Goal: Information Seeking & Learning: Learn about a topic

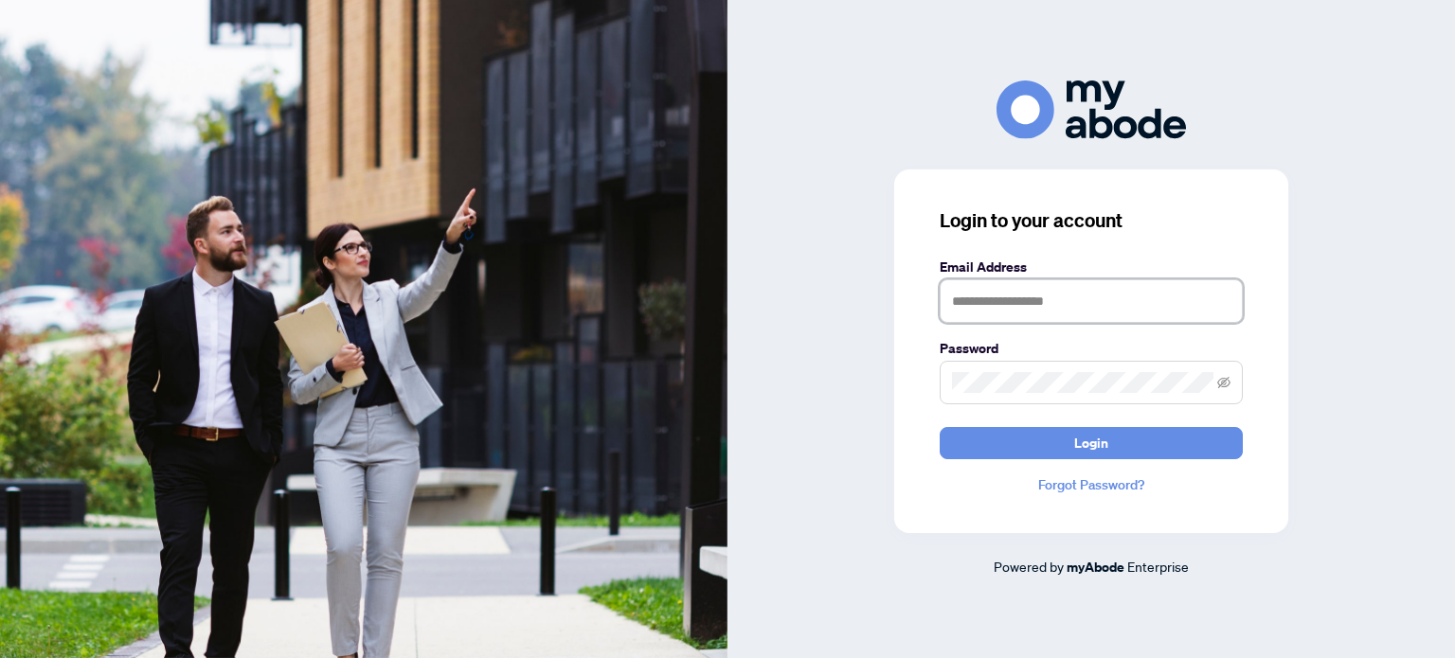
click at [1021, 294] on input "text" at bounding box center [1091, 301] width 303 height 44
type input "**********"
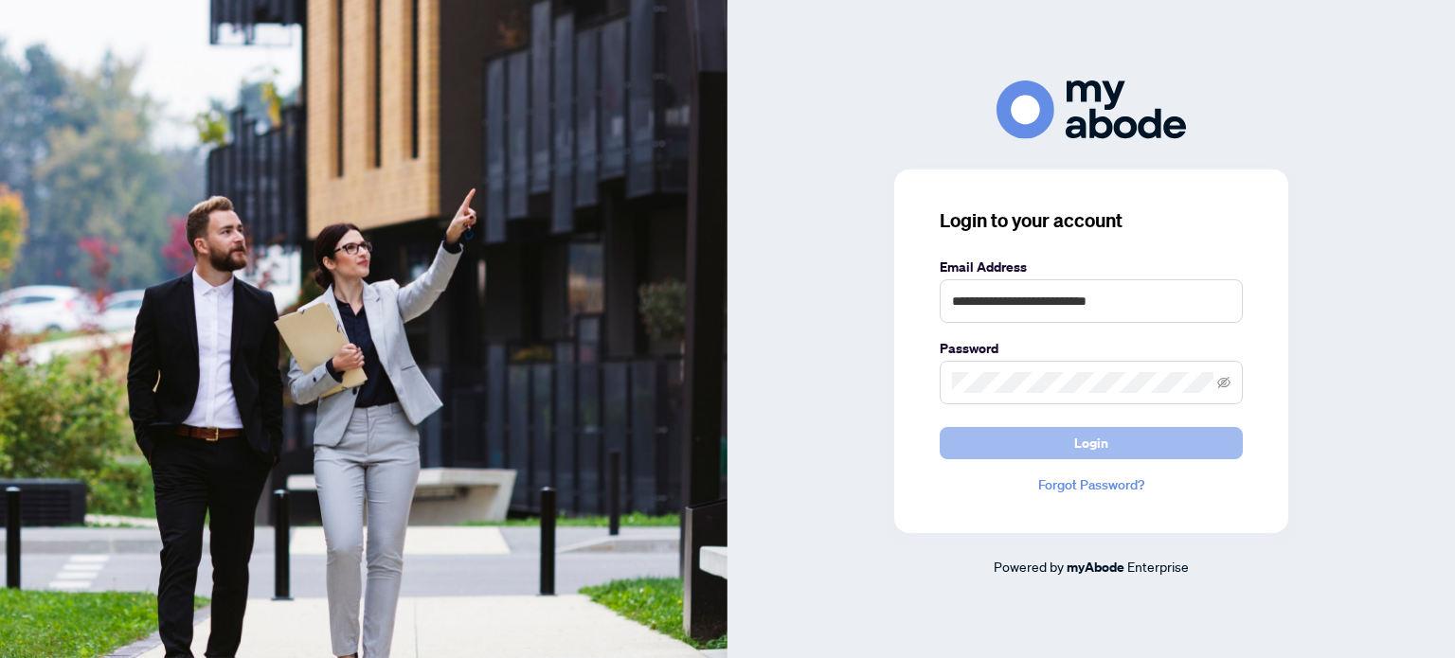
click at [997, 439] on button "Login" at bounding box center [1091, 443] width 303 height 32
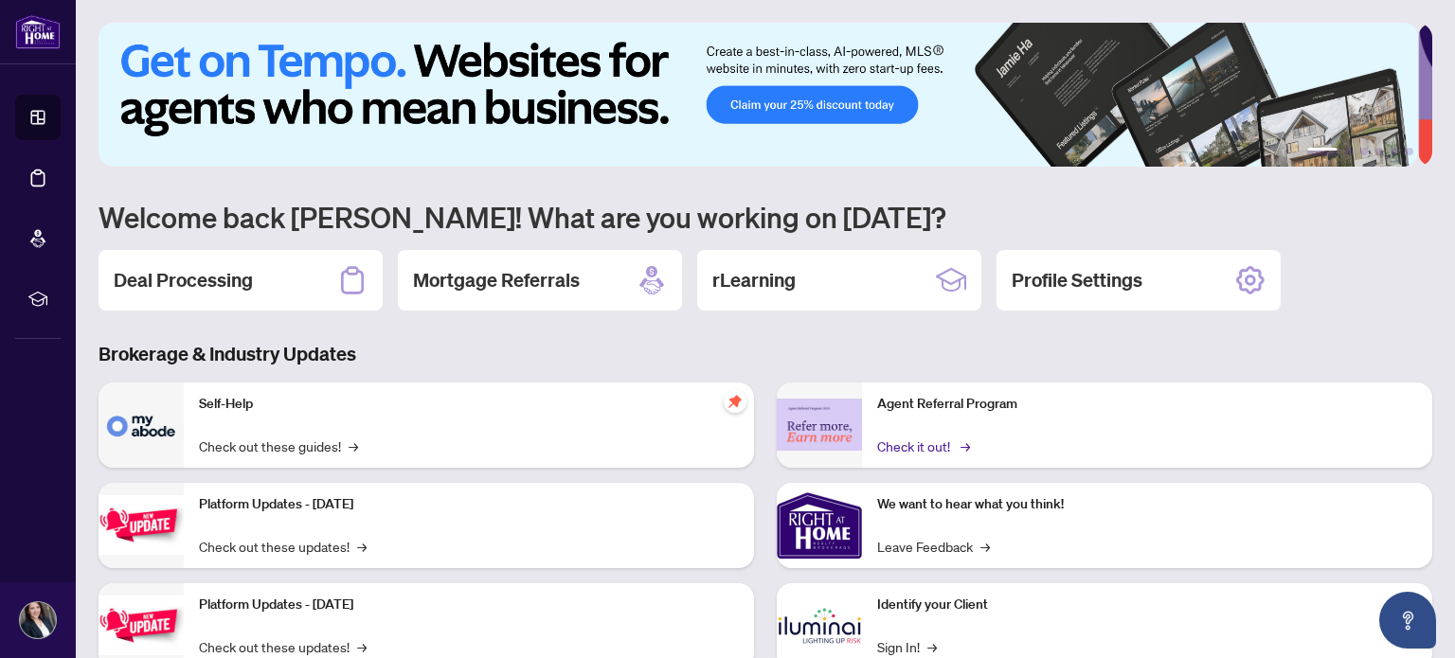
click at [902, 447] on link "Check it out! →" at bounding box center [922, 446] width 90 height 21
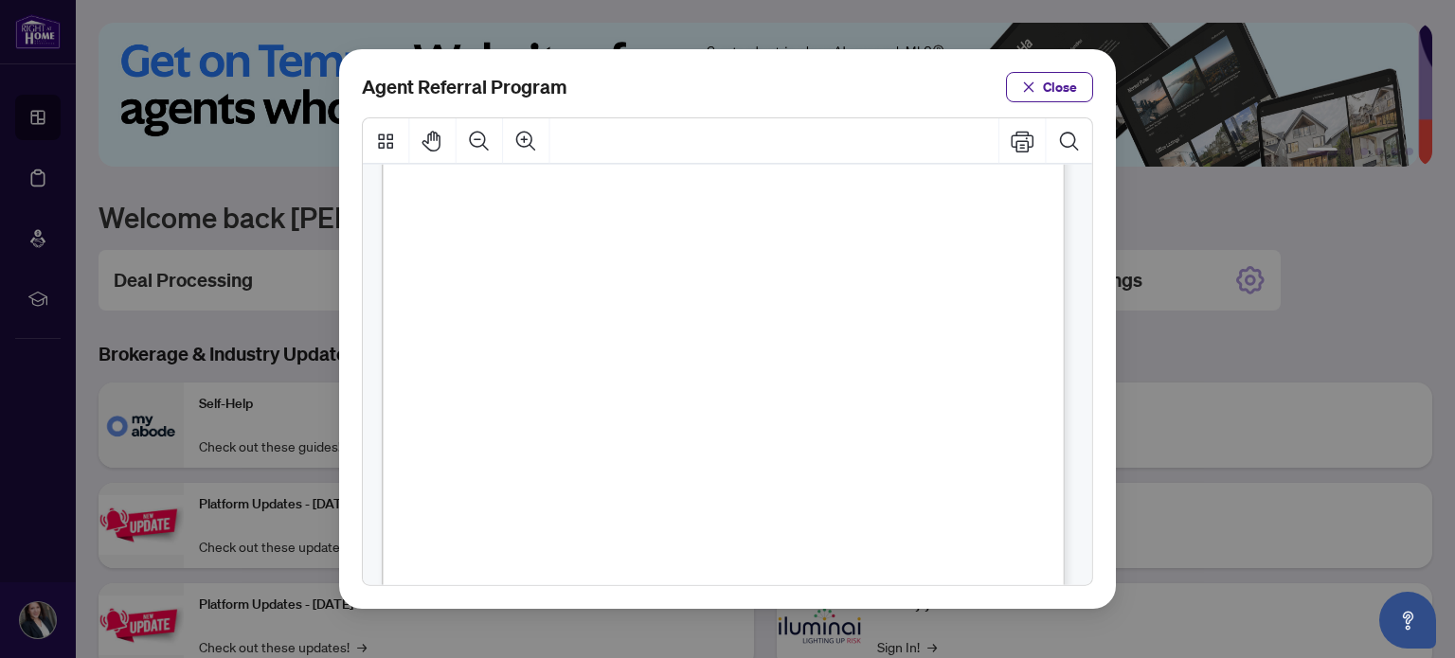
scroll to position [493, 0]
click at [1047, 86] on span "Close" at bounding box center [1060, 87] width 34 height 30
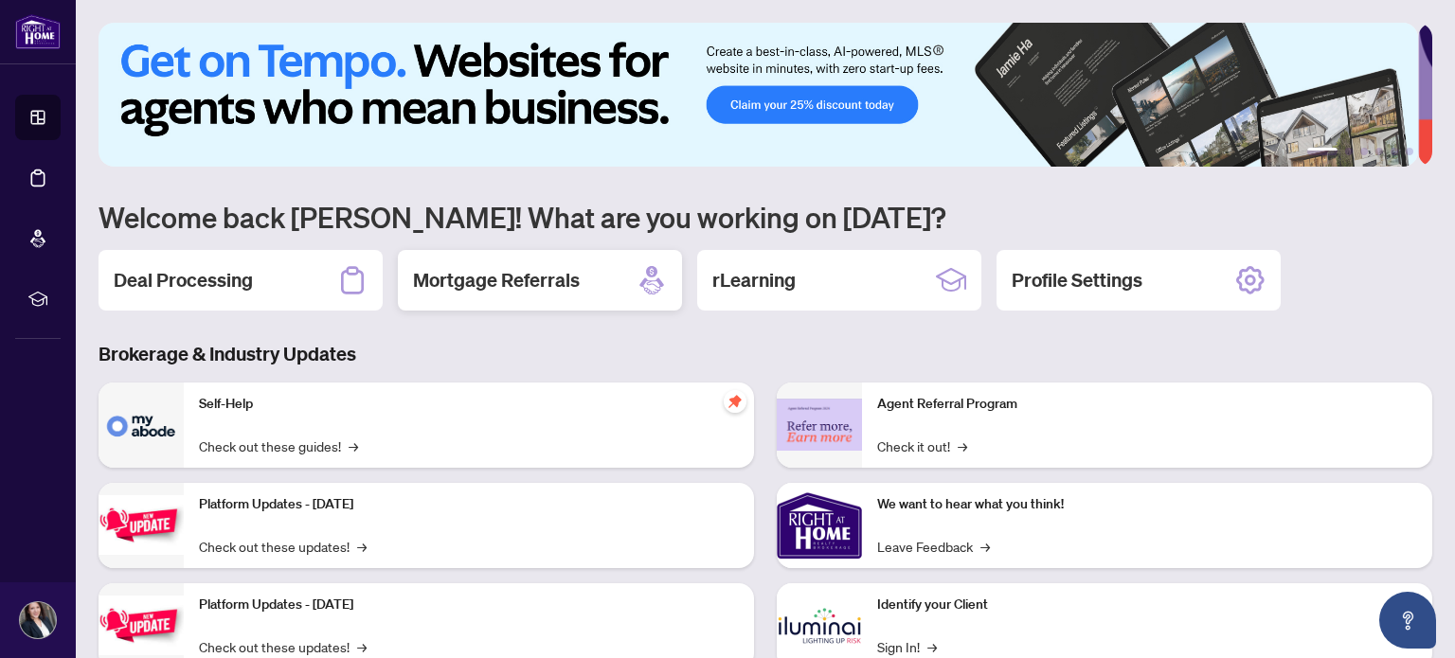
click at [496, 291] on h2 "Mortgage Referrals" at bounding box center [496, 280] width 167 height 27
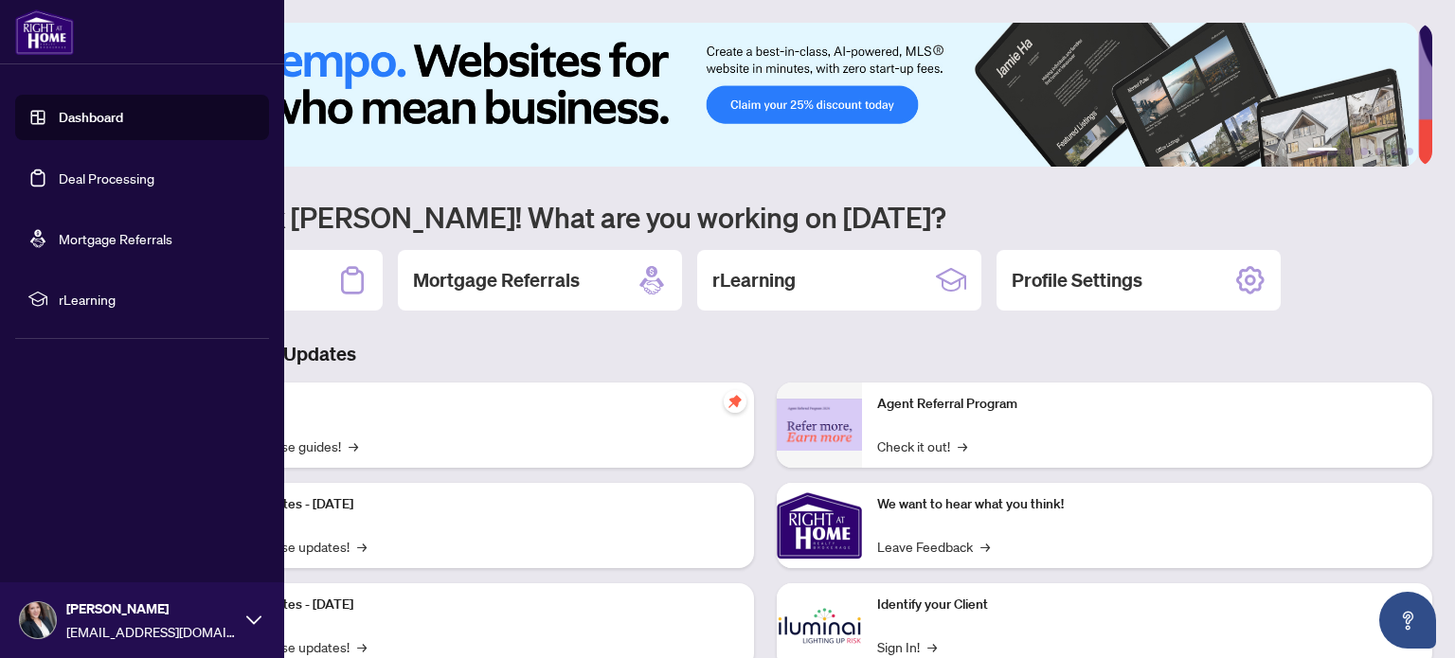
click at [150, 183] on link "Deal Processing" at bounding box center [107, 178] width 96 height 17
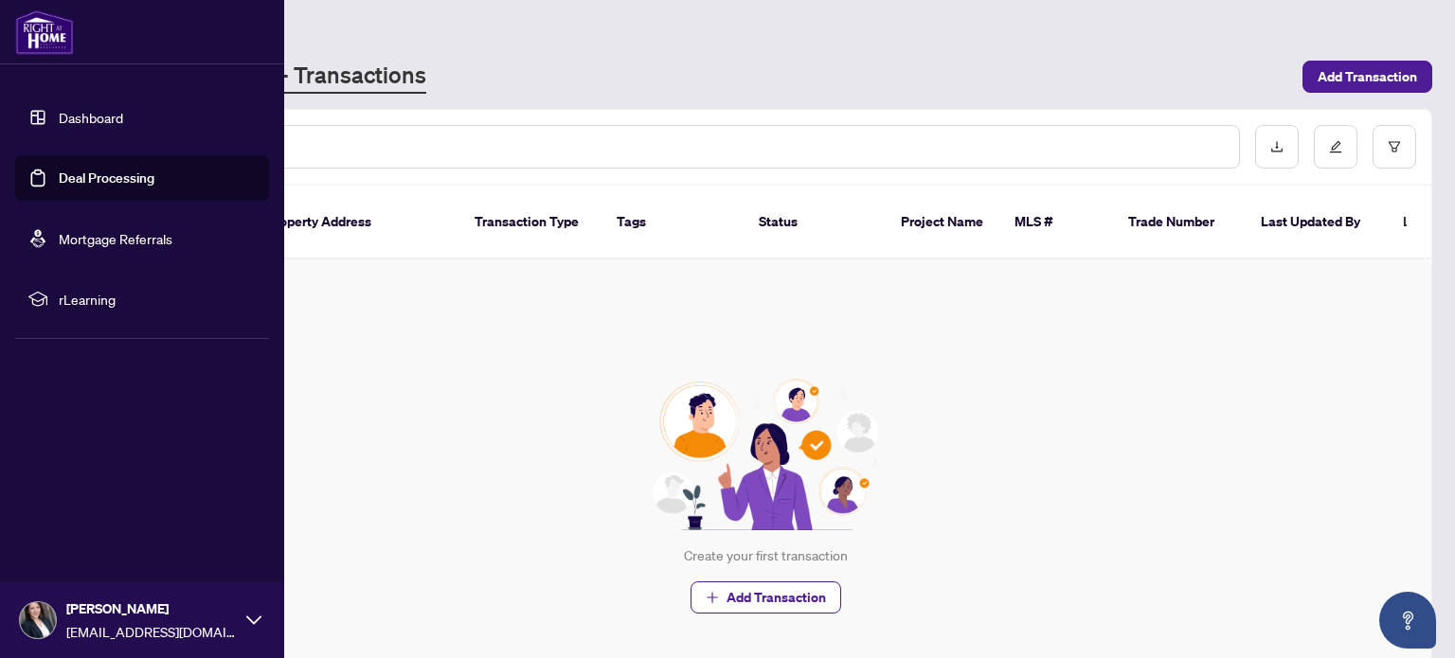
click at [92, 297] on span "rLearning" at bounding box center [157, 299] width 197 height 21
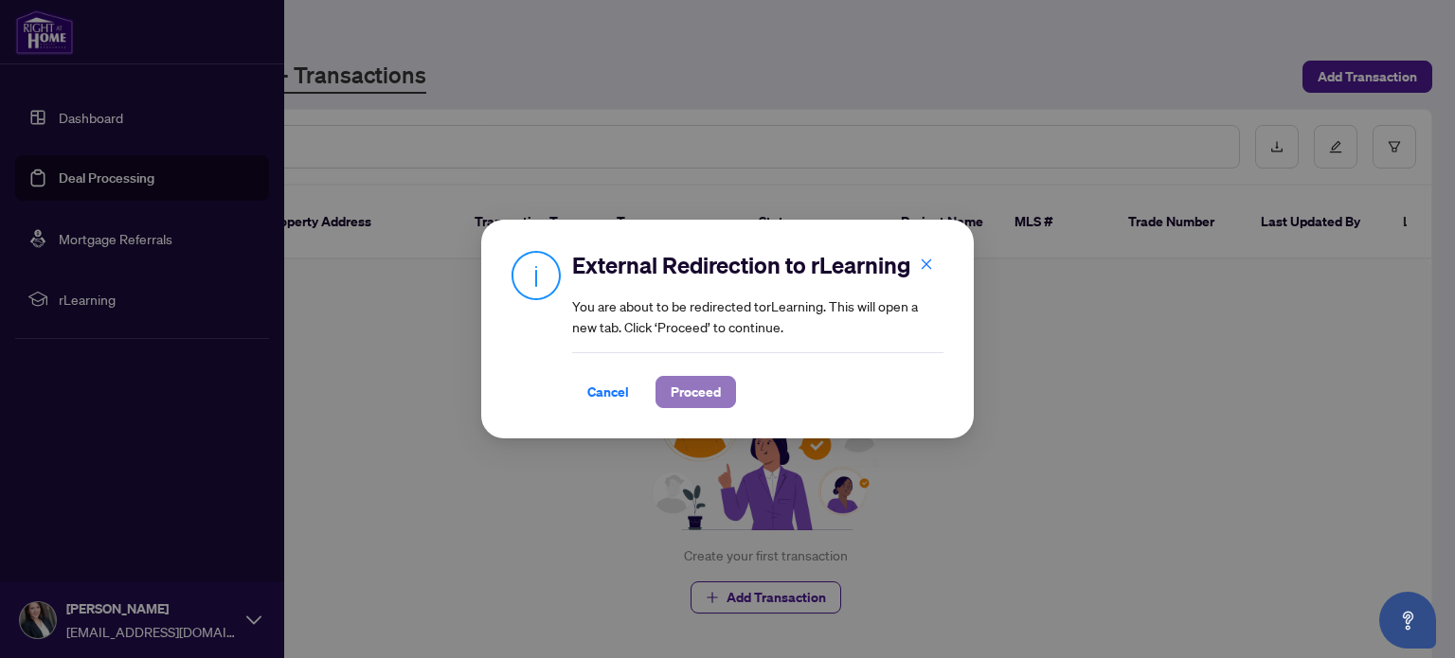
click at [689, 389] on span "Proceed" at bounding box center [696, 392] width 50 height 30
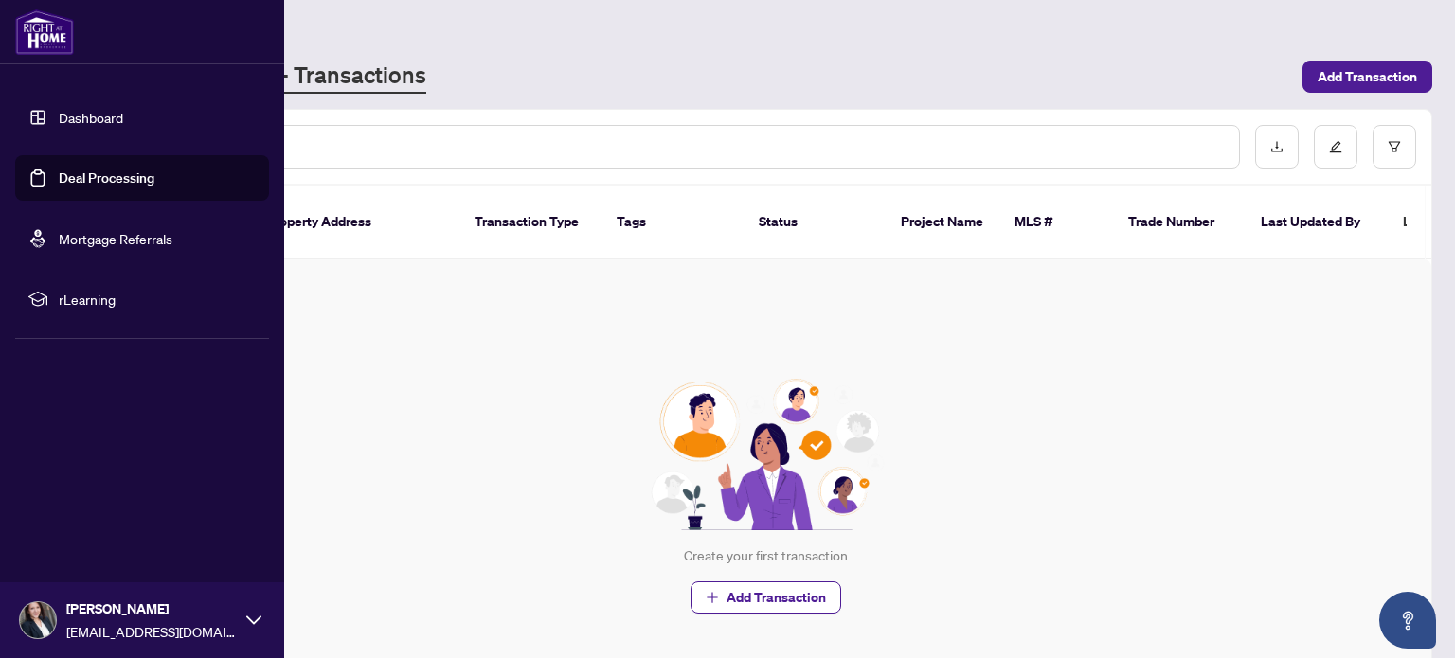
click at [114, 109] on link "Dashboard" at bounding box center [91, 117] width 64 height 17
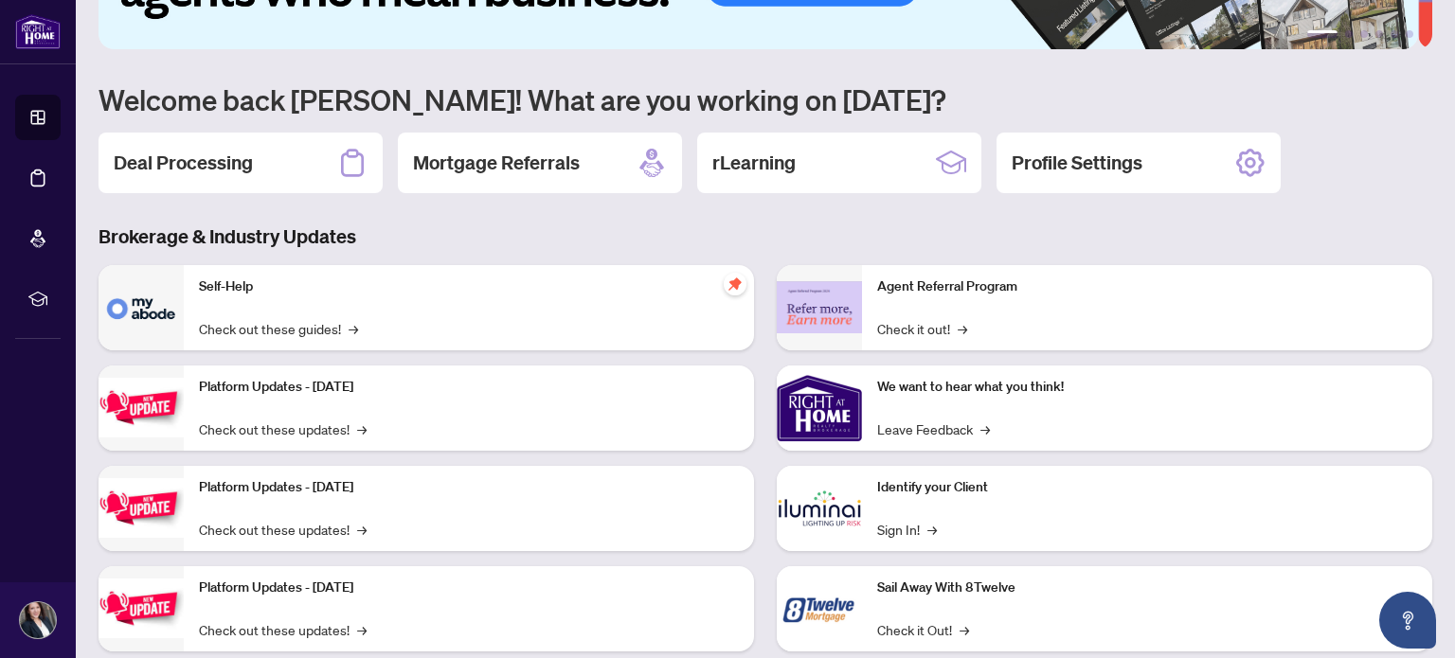
scroll to position [133, 0]
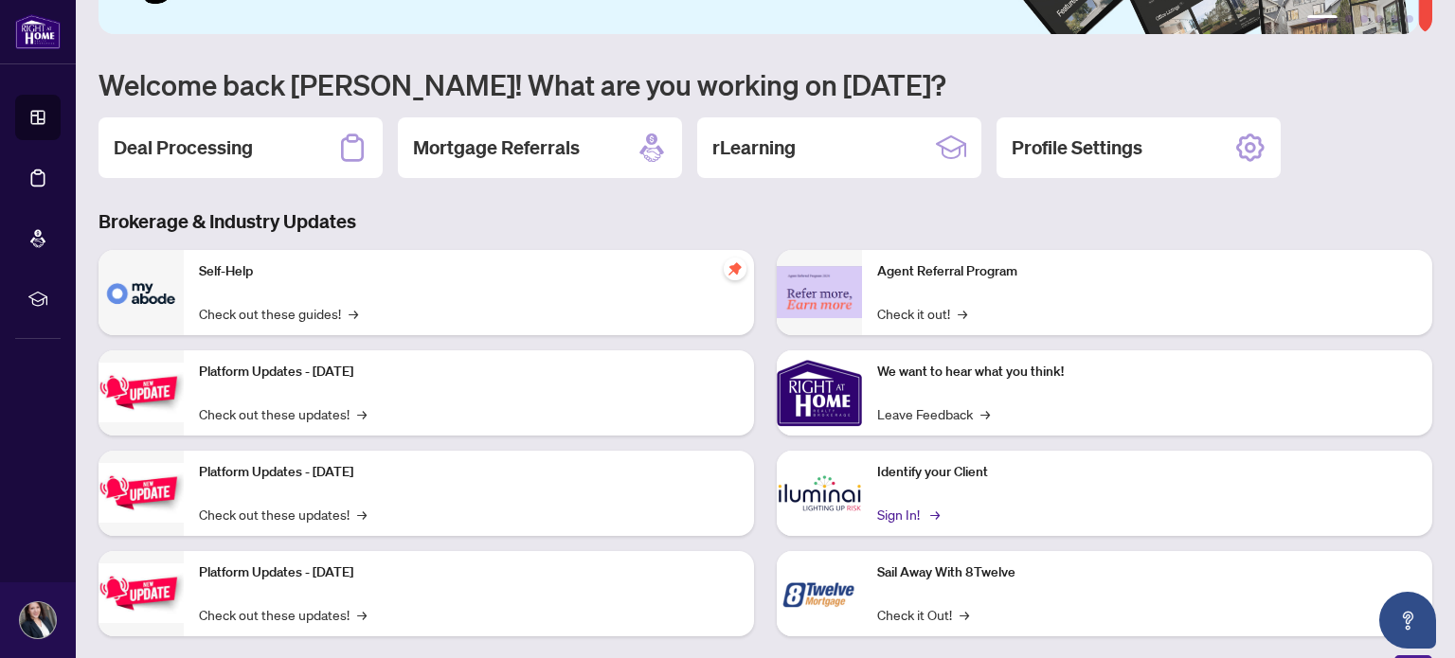
click at [909, 504] on link "Sign In! →" at bounding box center [907, 514] width 60 height 21
